Goal: Information Seeking & Learning: Learn about a topic

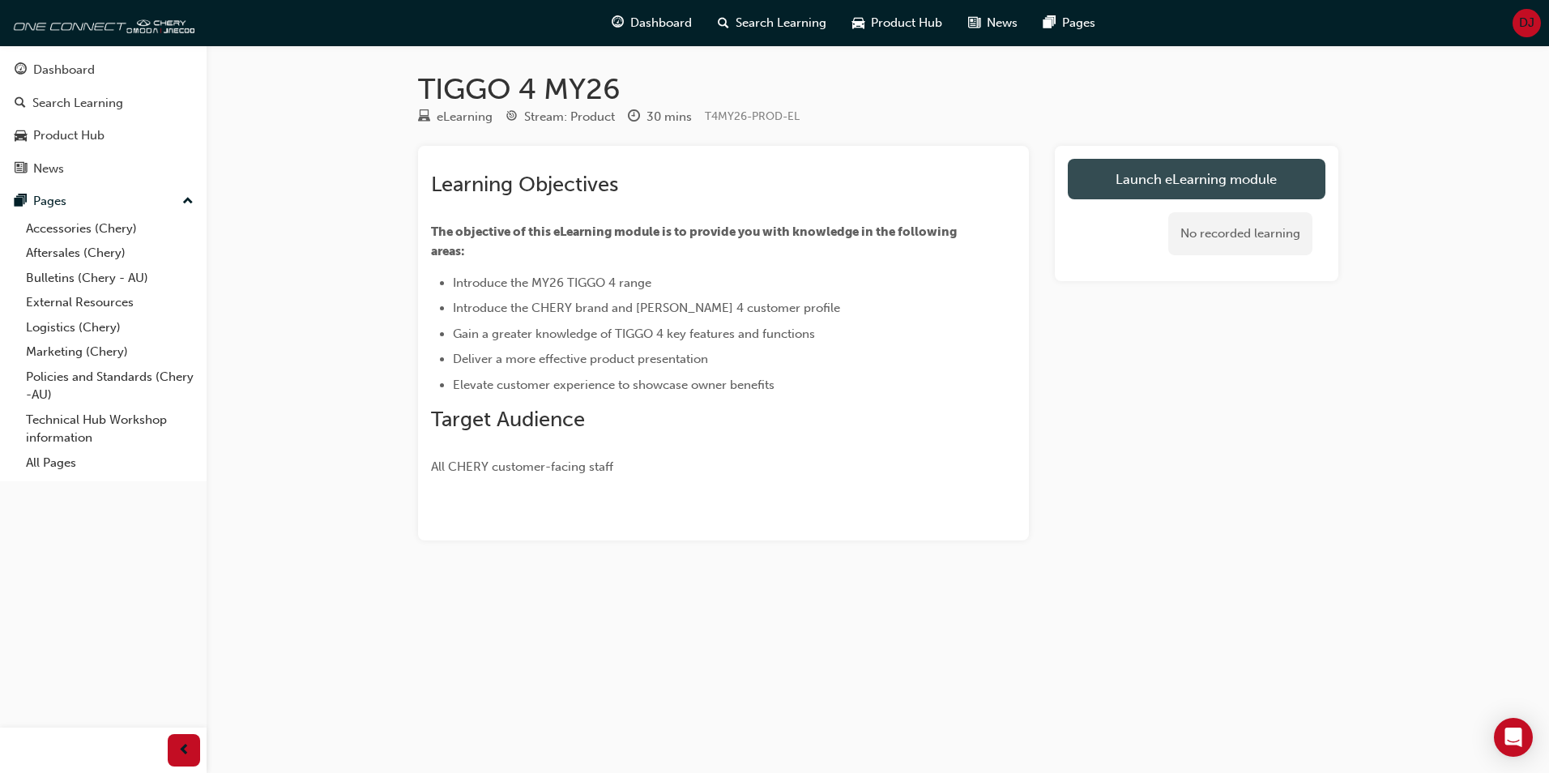
click at [1168, 183] on link "Launch eLearning module" at bounding box center [1197, 179] width 258 height 41
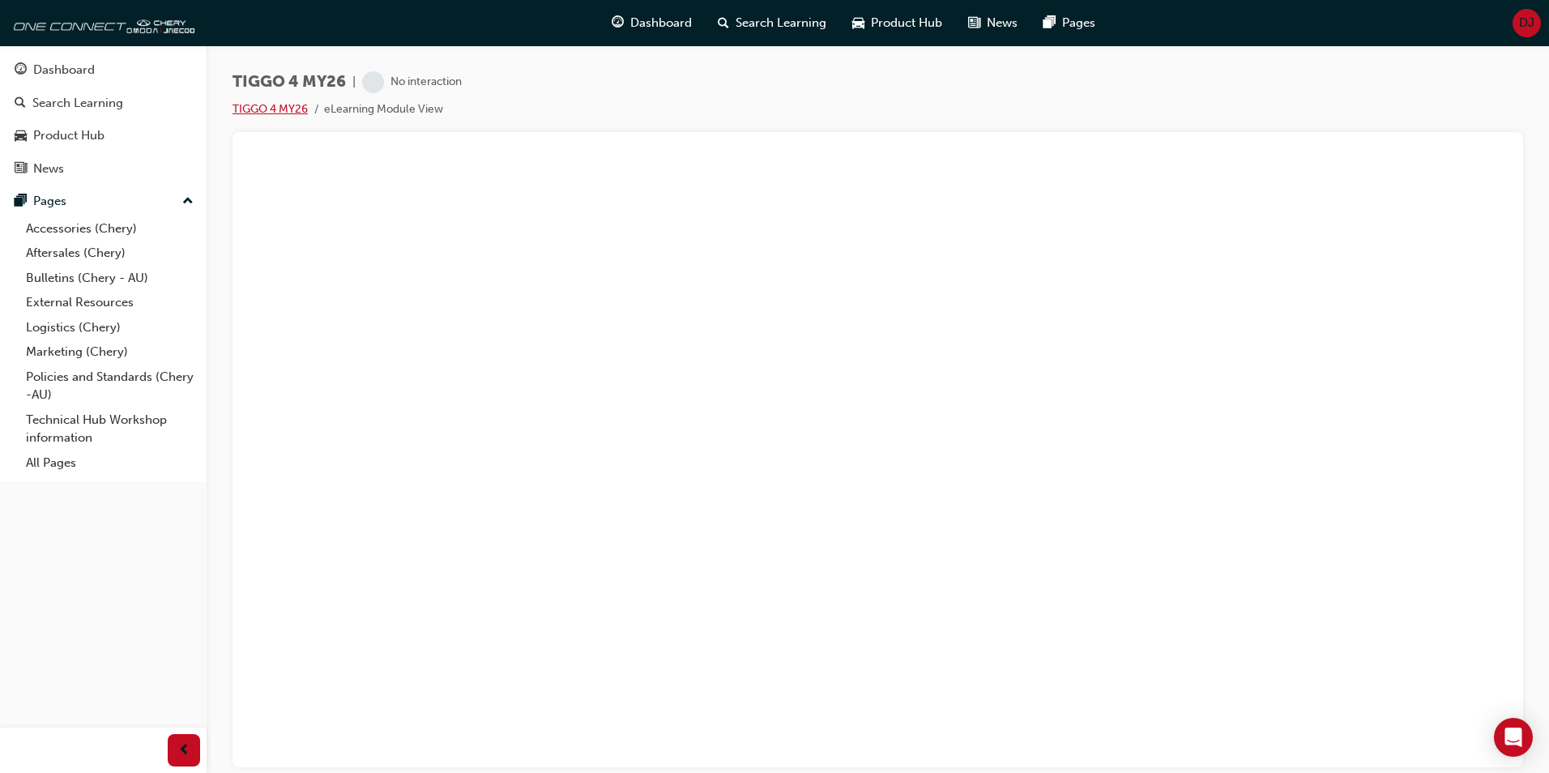
click at [284, 110] on link "TIGGO 4 MY26" at bounding box center [269, 109] width 75 height 14
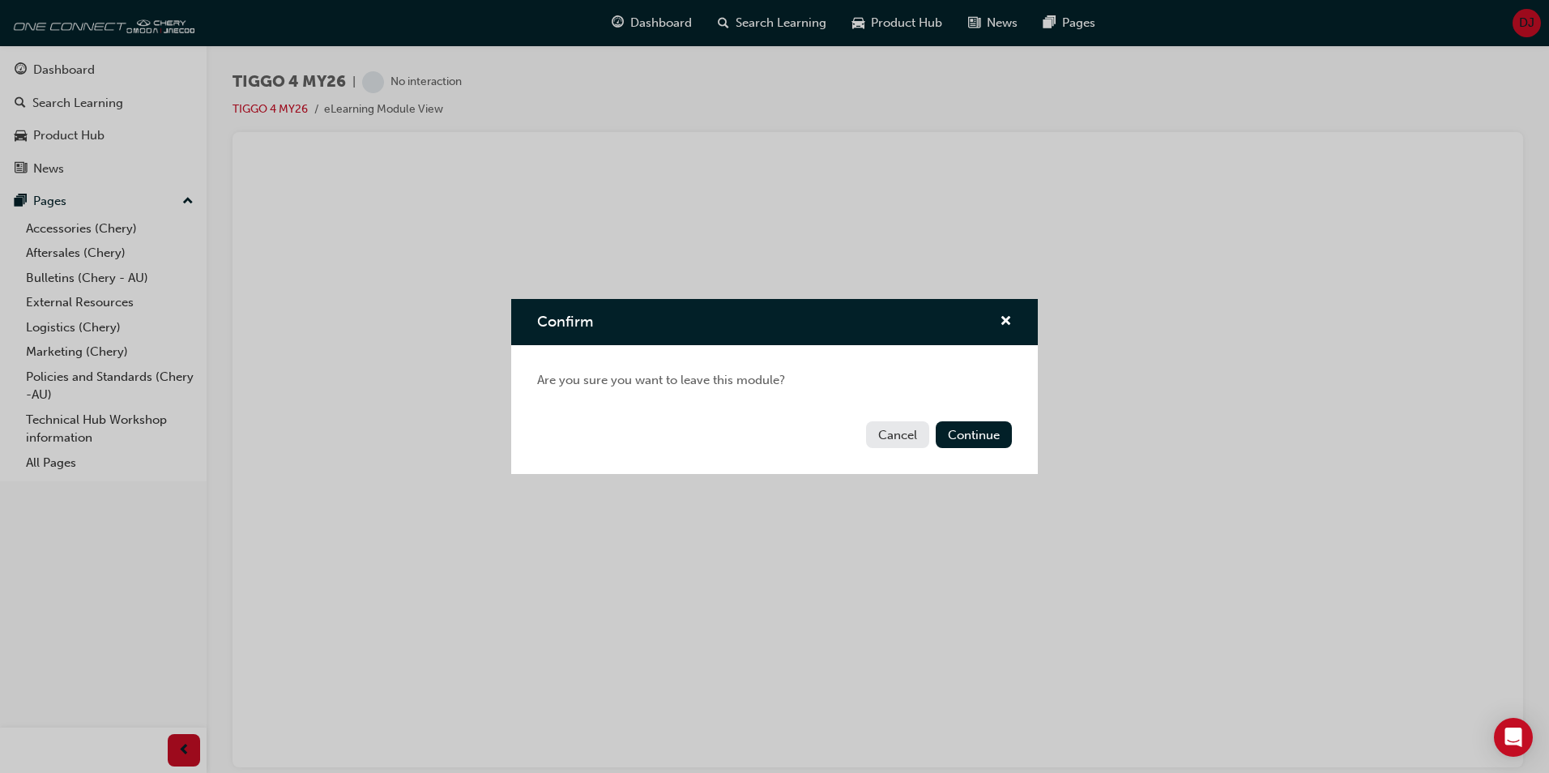
click at [615, 561] on div "Confirm Are you sure you want to leave this module? Cancel Continue" at bounding box center [774, 386] width 1549 height 773
